Goal: Information Seeking & Learning: Find specific page/section

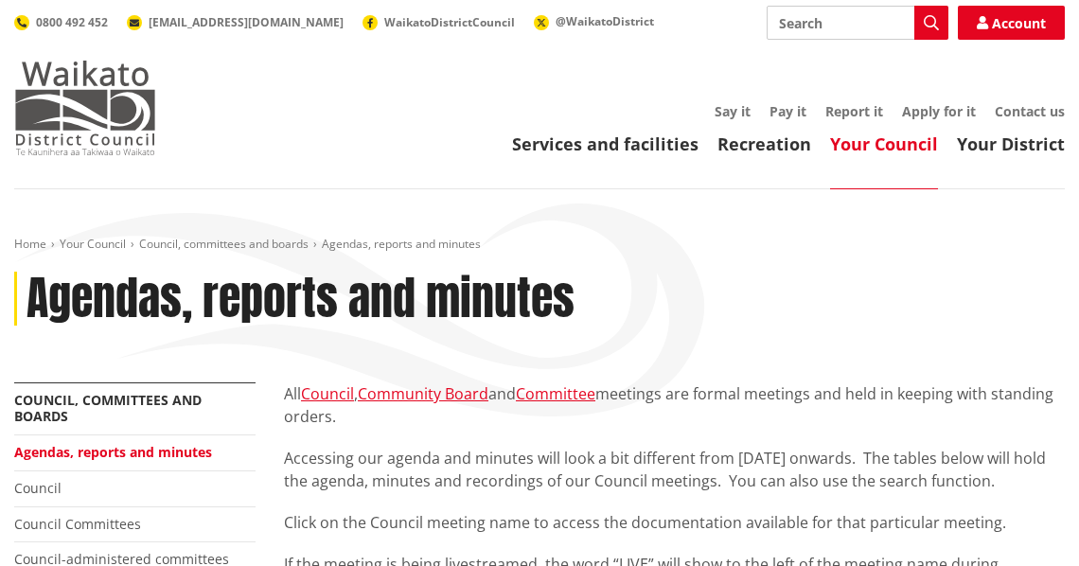
click at [81, 111] on img at bounding box center [85, 108] width 142 height 95
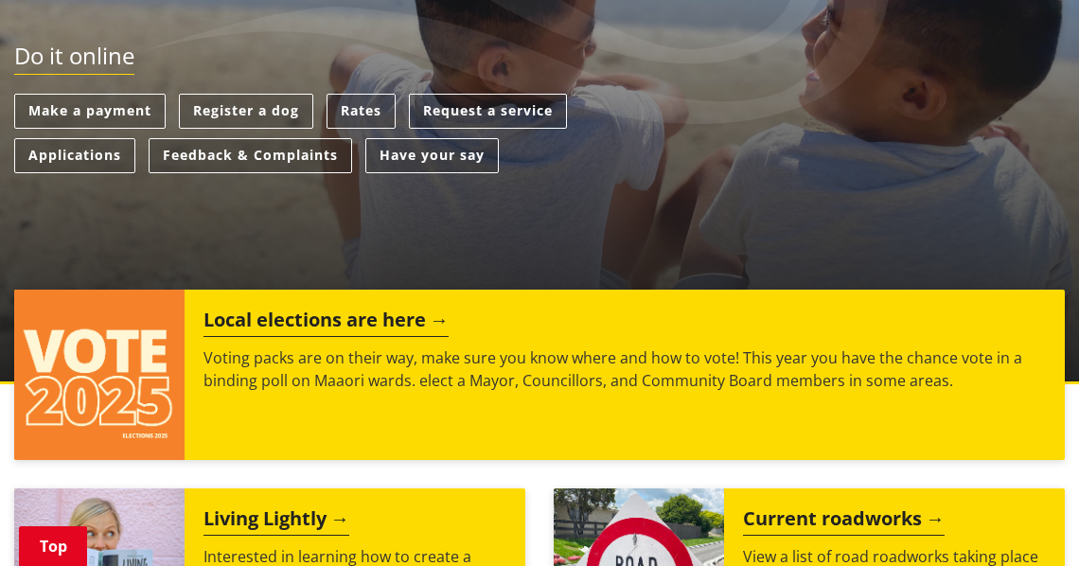
scroll to position [519, 0]
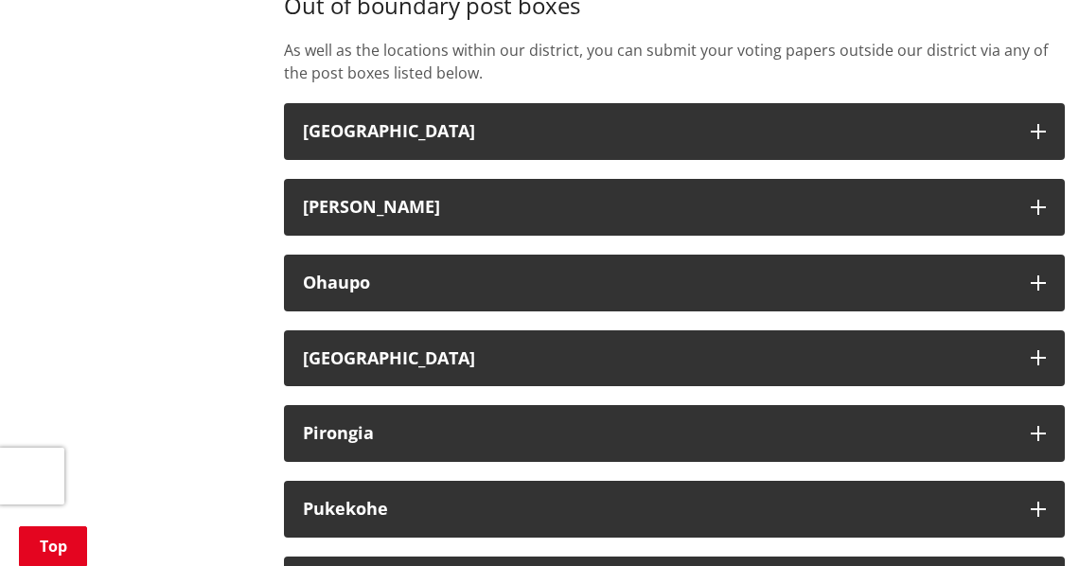
scroll to position [5038, 0]
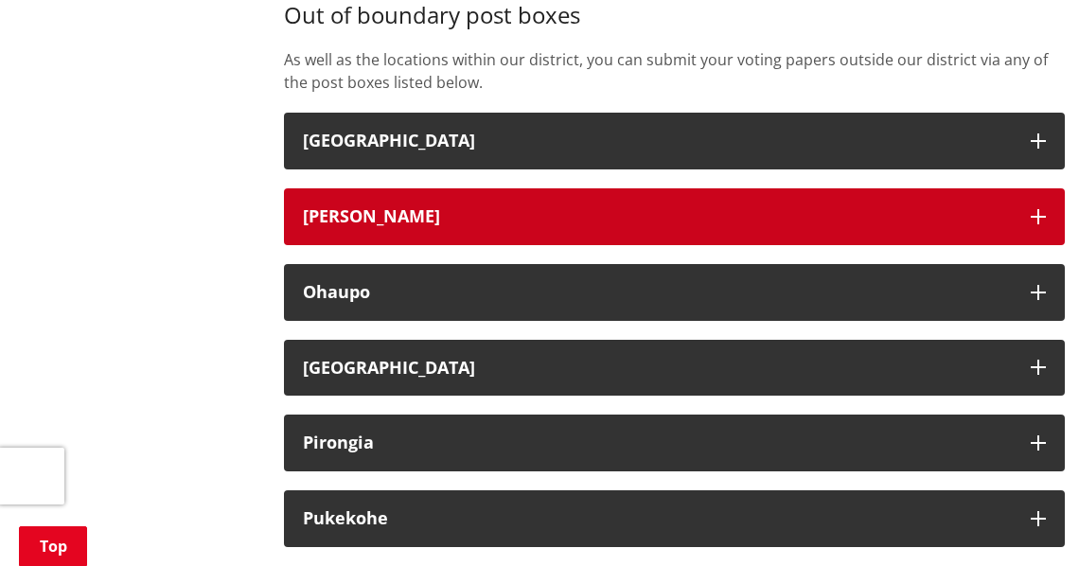
click at [1042, 224] on icon "button" at bounding box center [1038, 216] width 15 height 15
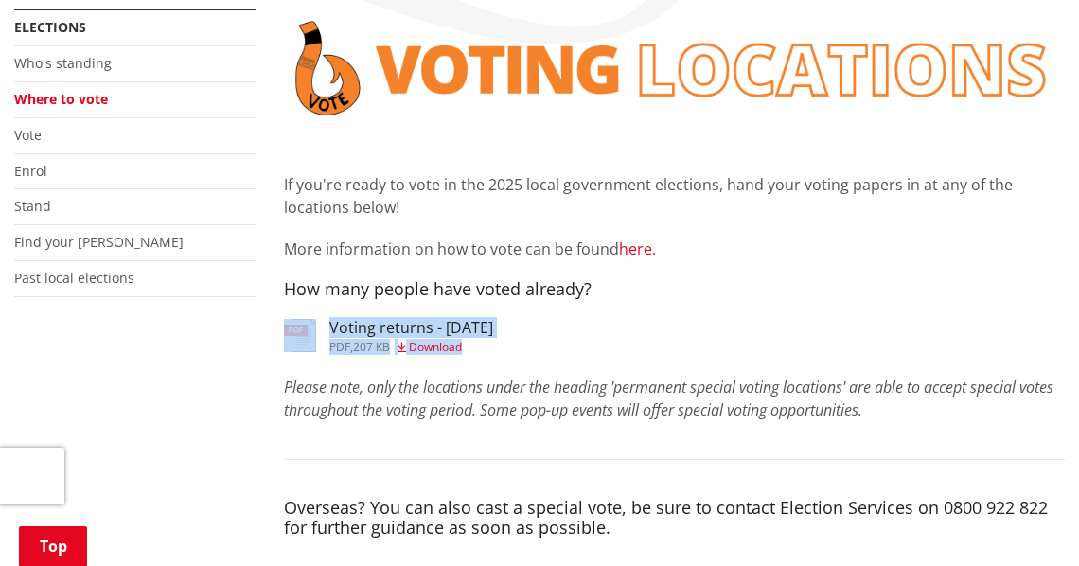
scroll to position [374, 0]
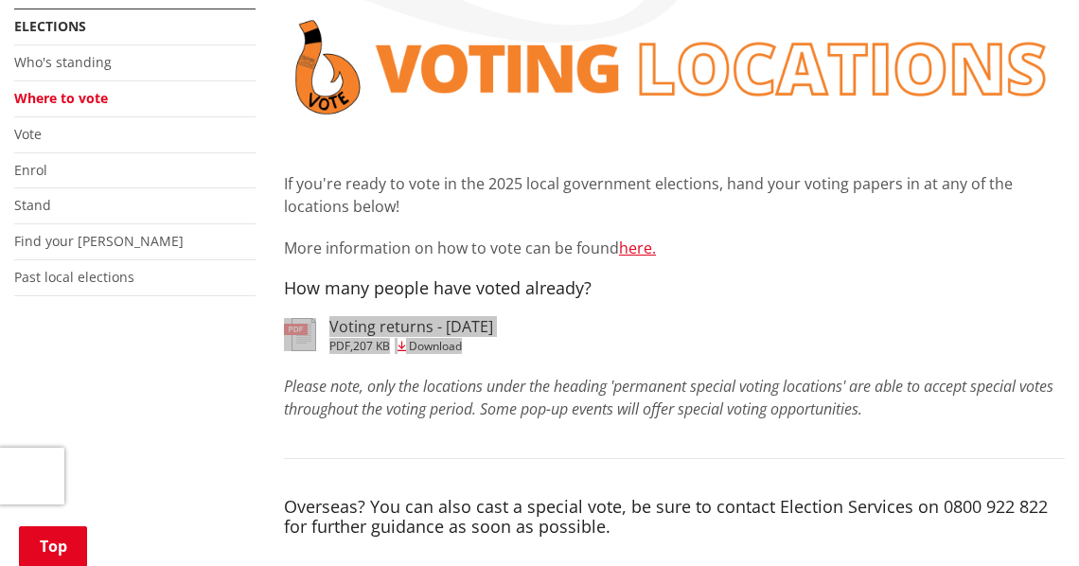
drag, startPoint x: 438, startPoint y: 349, endPoint x: 914, endPoint y: 7, distance: 586.7
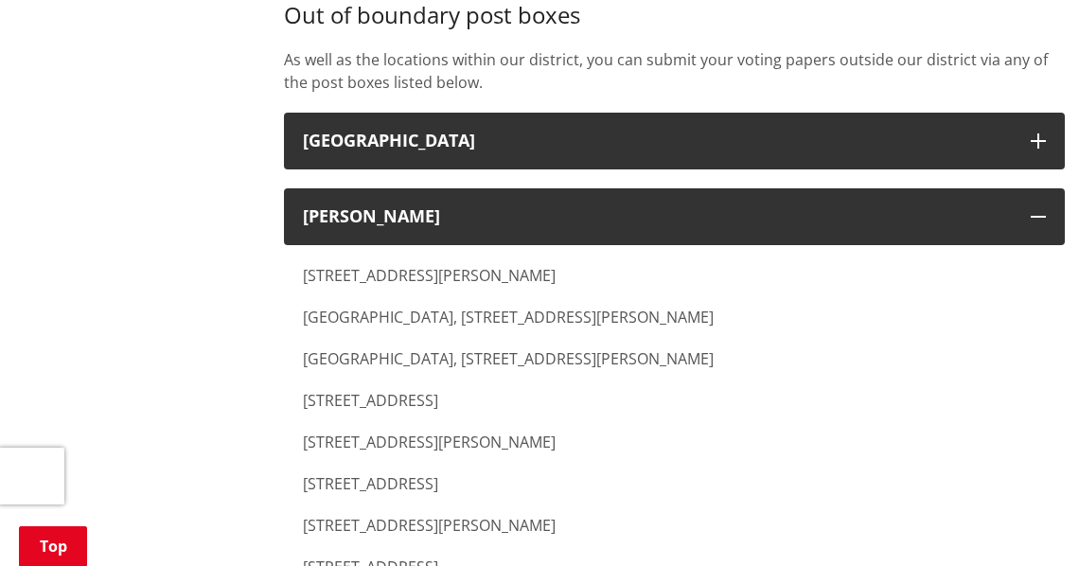
scroll to position [5032, 0]
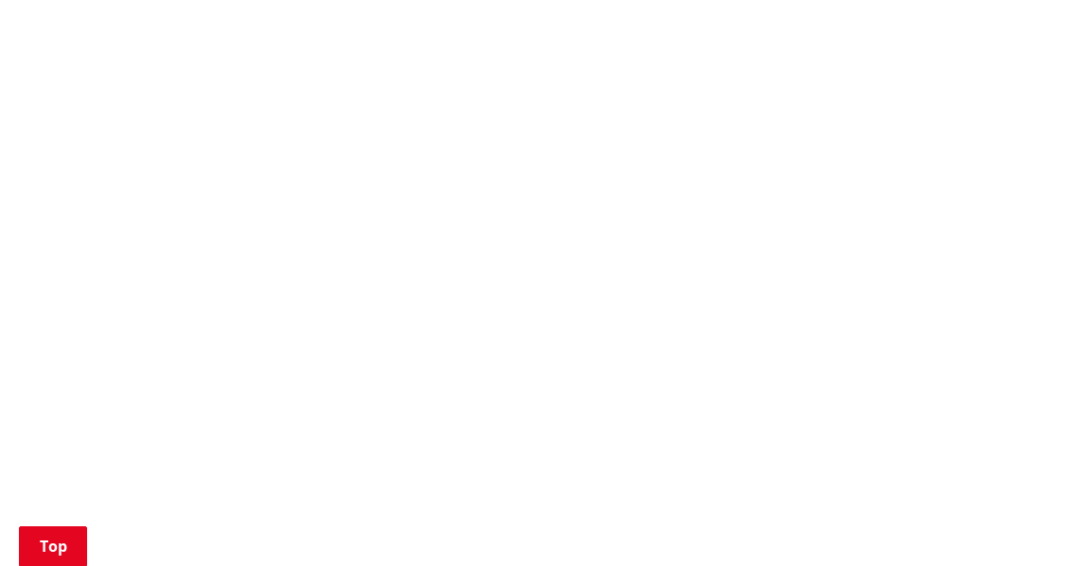
scroll to position [875, 0]
